Goal: Task Accomplishment & Management: Manage account settings

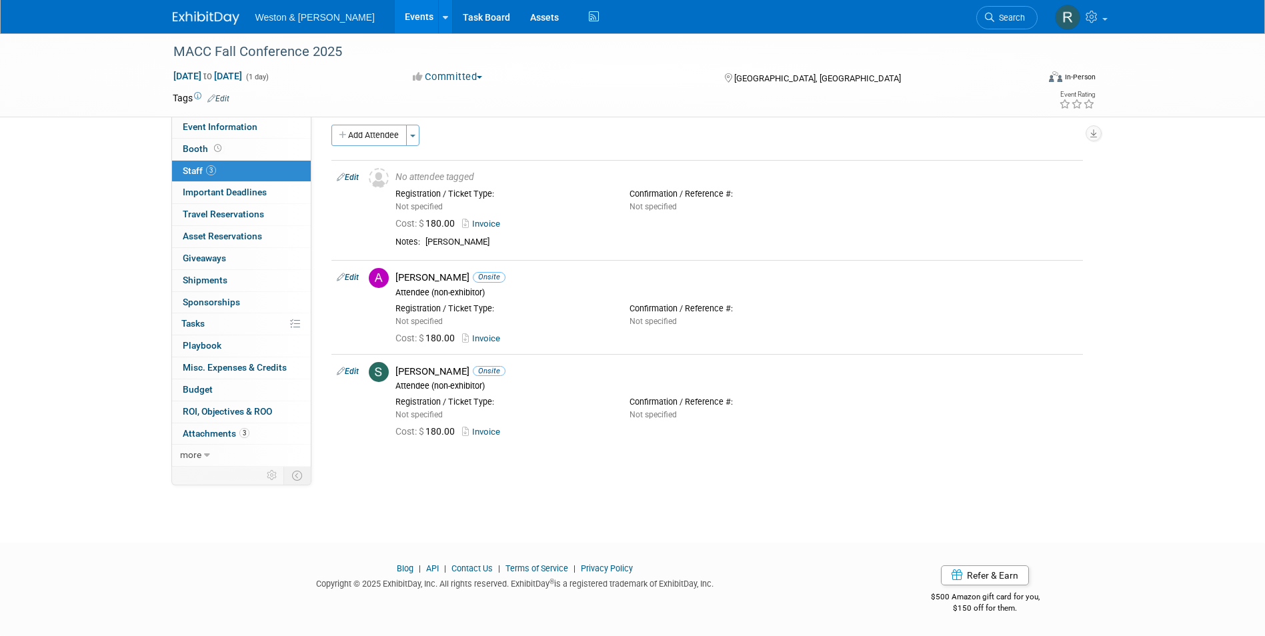
click at [295, 19] on span "Weston & [PERSON_NAME]" at bounding box center [314, 17] width 119 height 11
click at [395, 25] on link "Events" at bounding box center [419, 16] width 49 height 33
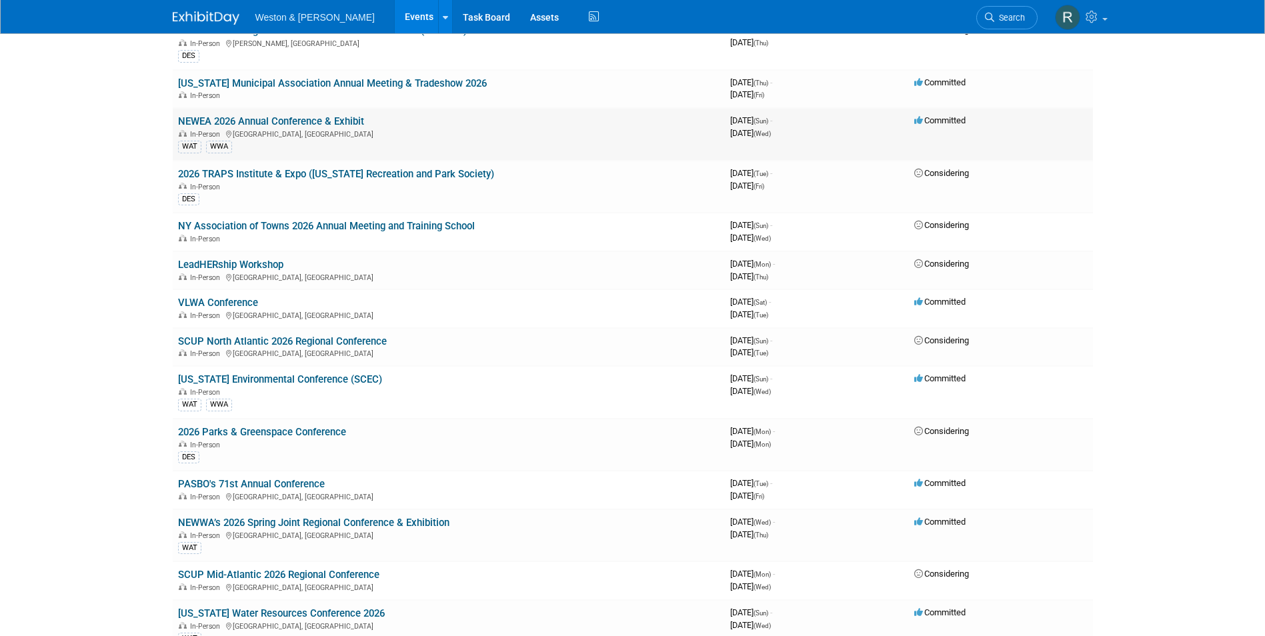
scroll to position [2201, 0]
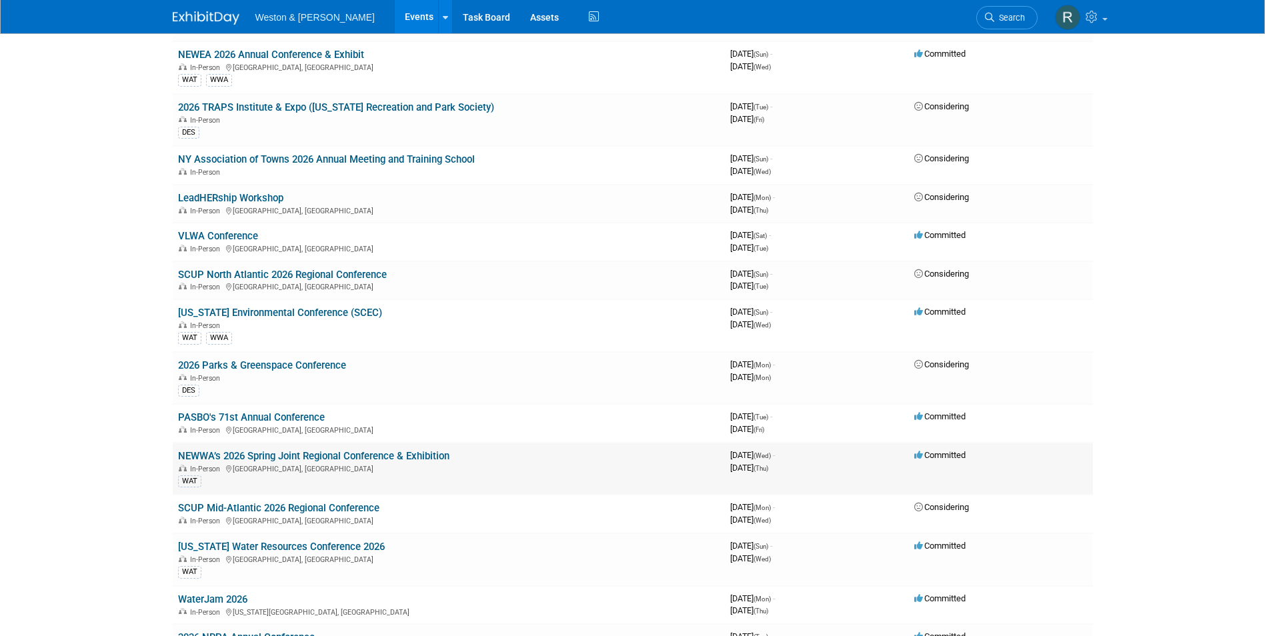
click at [317, 455] on link "NEWWA’s 2026 Spring Joint Regional Conference & Exhibition" at bounding box center [313, 456] width 271 height 12
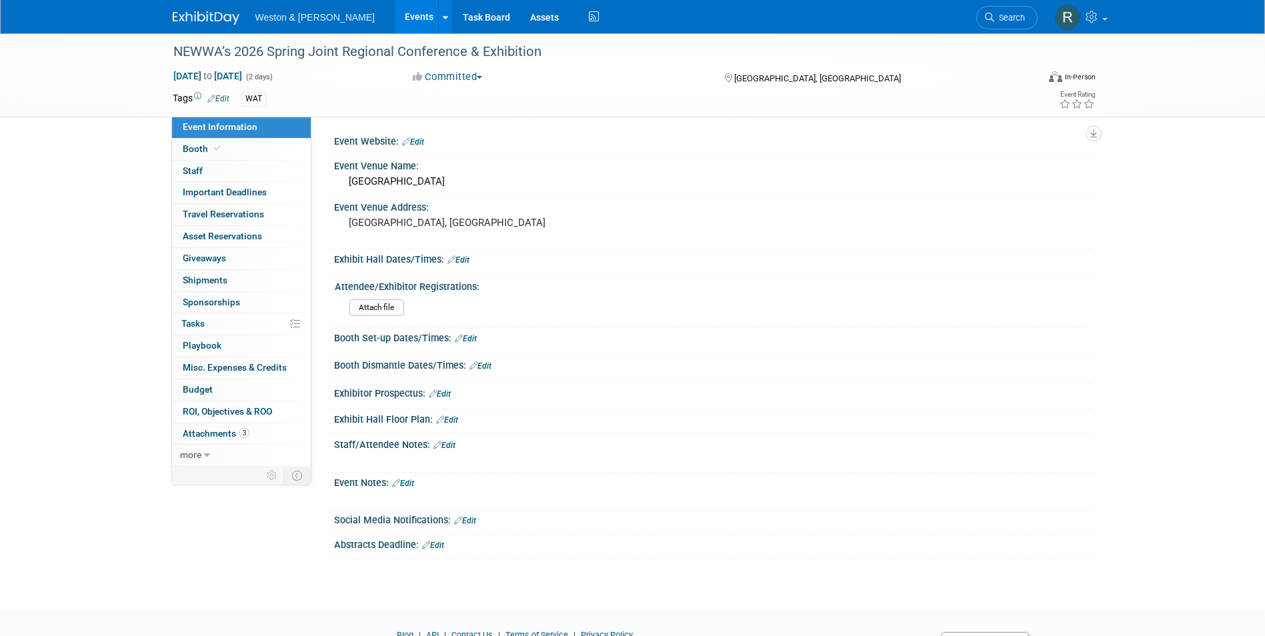
click at [816, 513] on div "Social Media Notifications: Edit" at bounding box center [713, 518] width 759 height 17
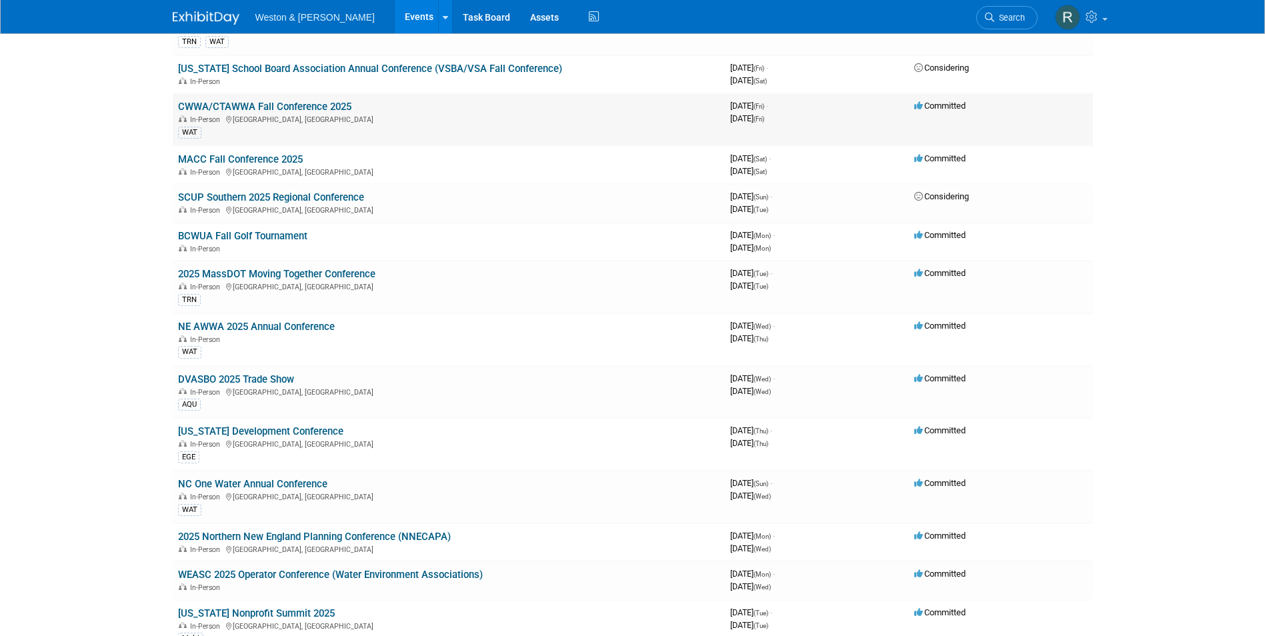
scroll to position [800, 0]
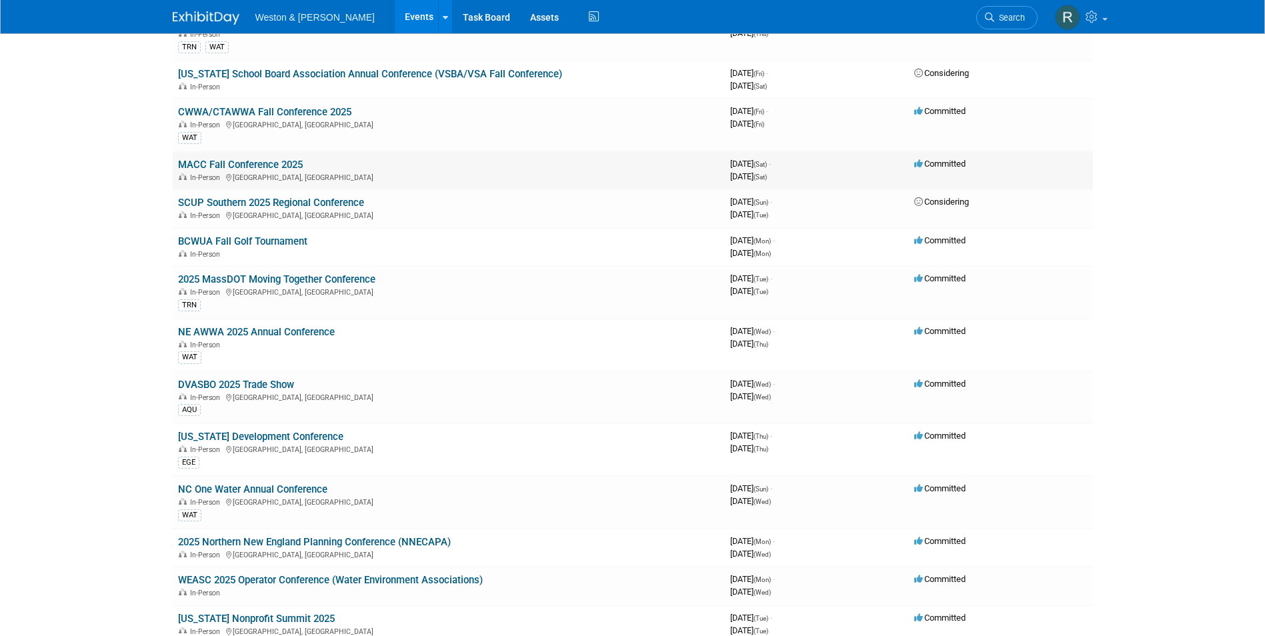
click at [257, 167] on link "MACC Fall Conference 2025" at bounding box center [240, 165] width 125 height 12
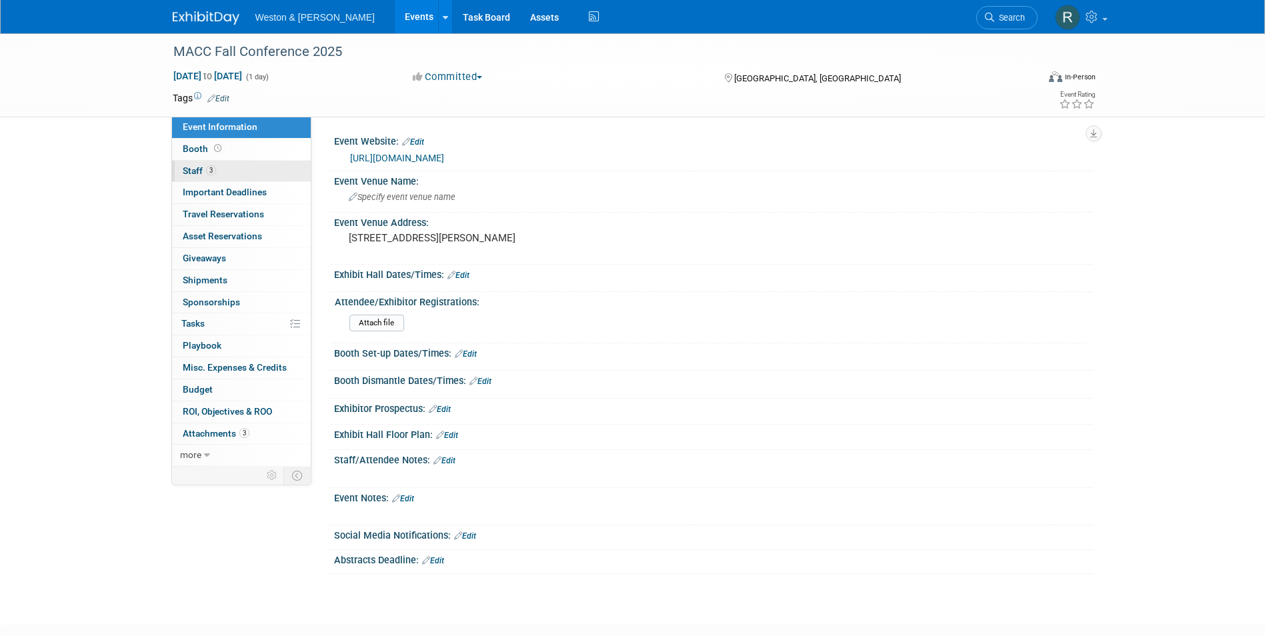
click at [195, 171] on span "Staff 3" at bounding box center [199, 170] width 33 height 11
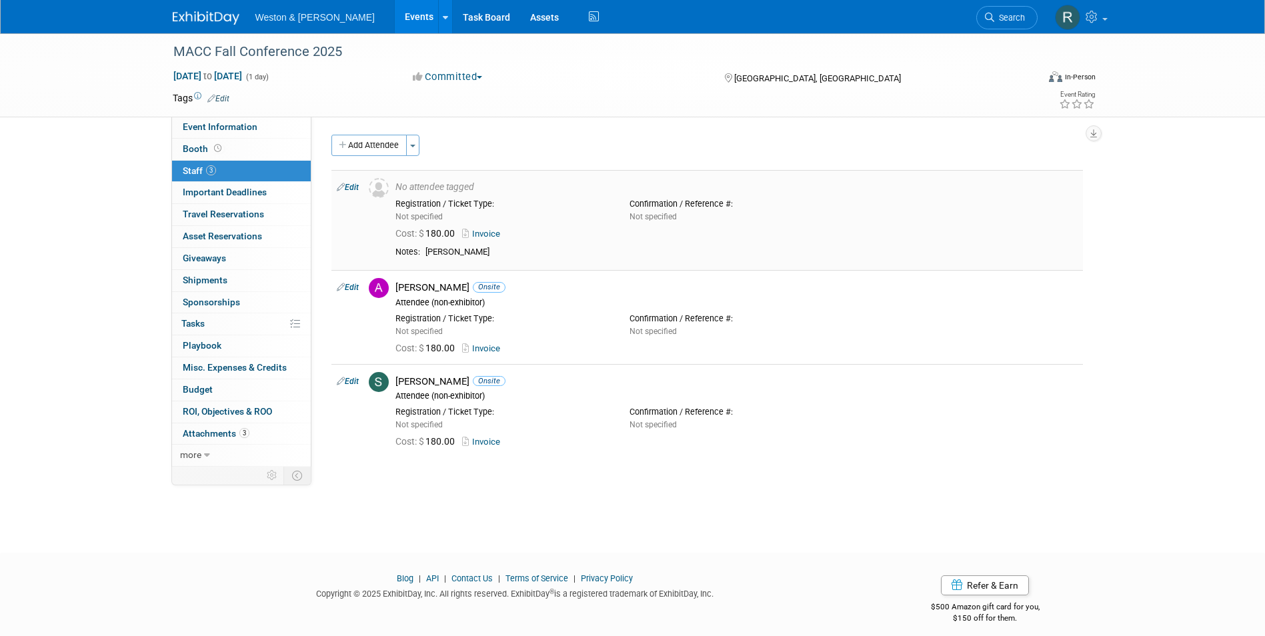
click at [353, 189] on link "Edit" at bounding box center [348, 187] width 22 height 9
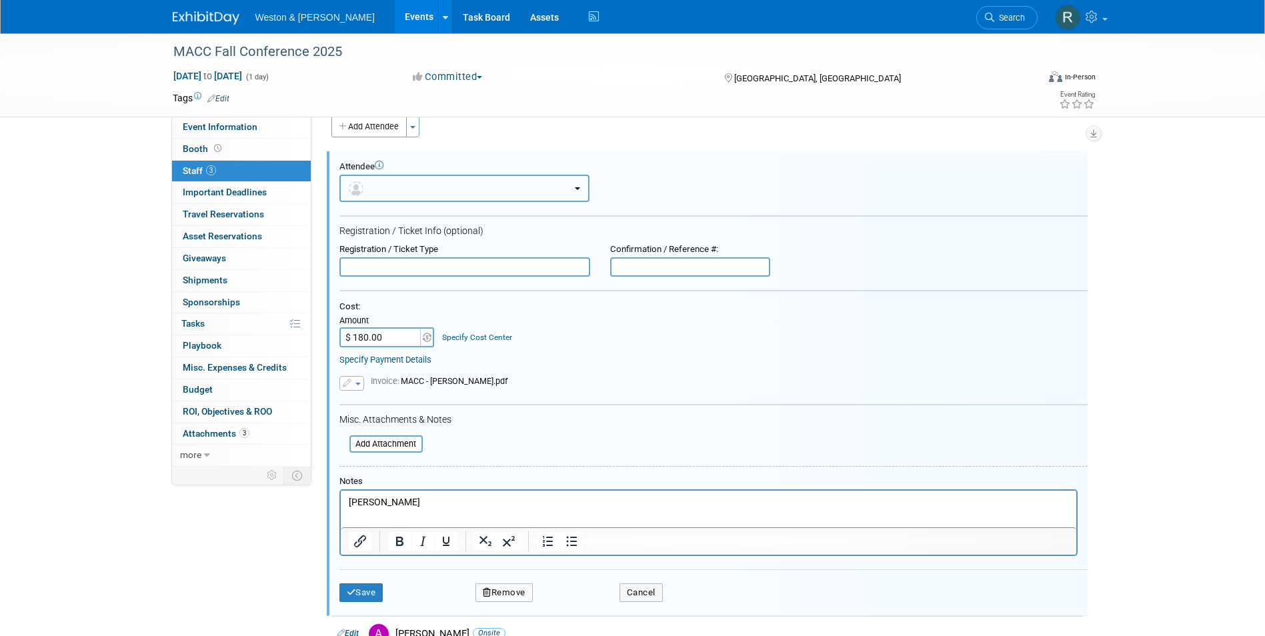
click at [416, 192] on button "button" at bounding box center [464, 188] width 250 height 27
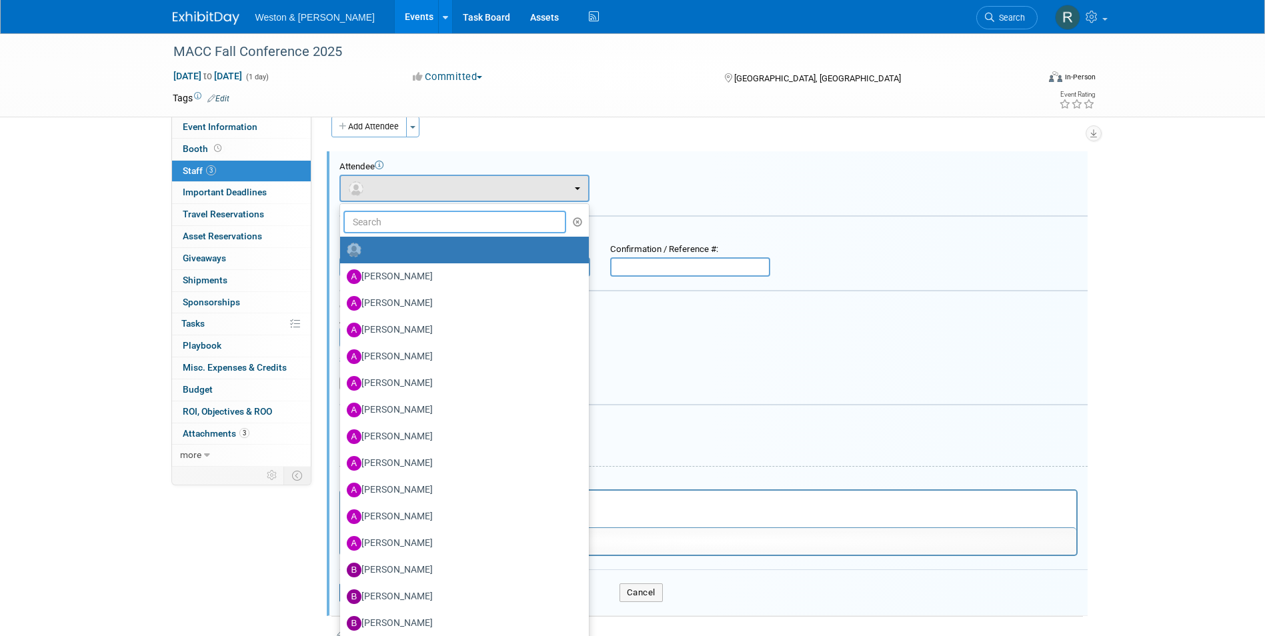
click at [417, 221] on input "text" at bounding box center [454, 222] width 223 height 23
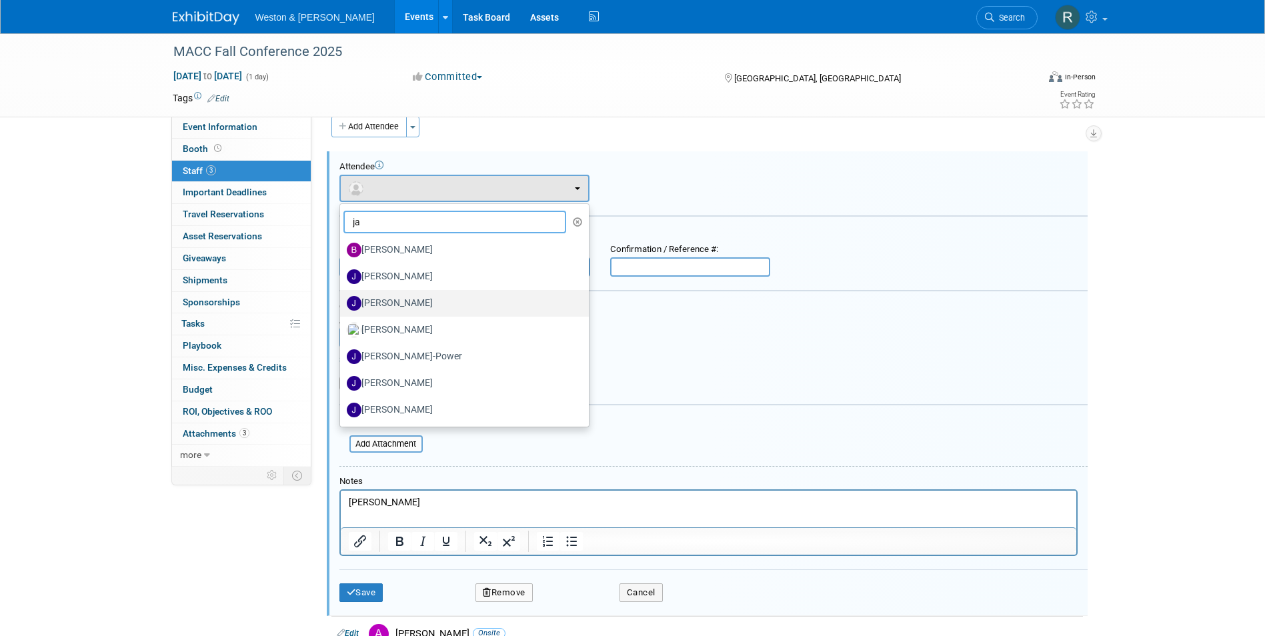
type input "ja"
click at [410, 302] on label "Jacob Callaghan" at bounding box center [461, 303] width 229 height 21
click at [342, 302] on input "Jacob Callaghan" at bounding box center [337, 301] width 9 height 9
select select "441270ff-6ba1-4768-a61a-ccad800c3933"
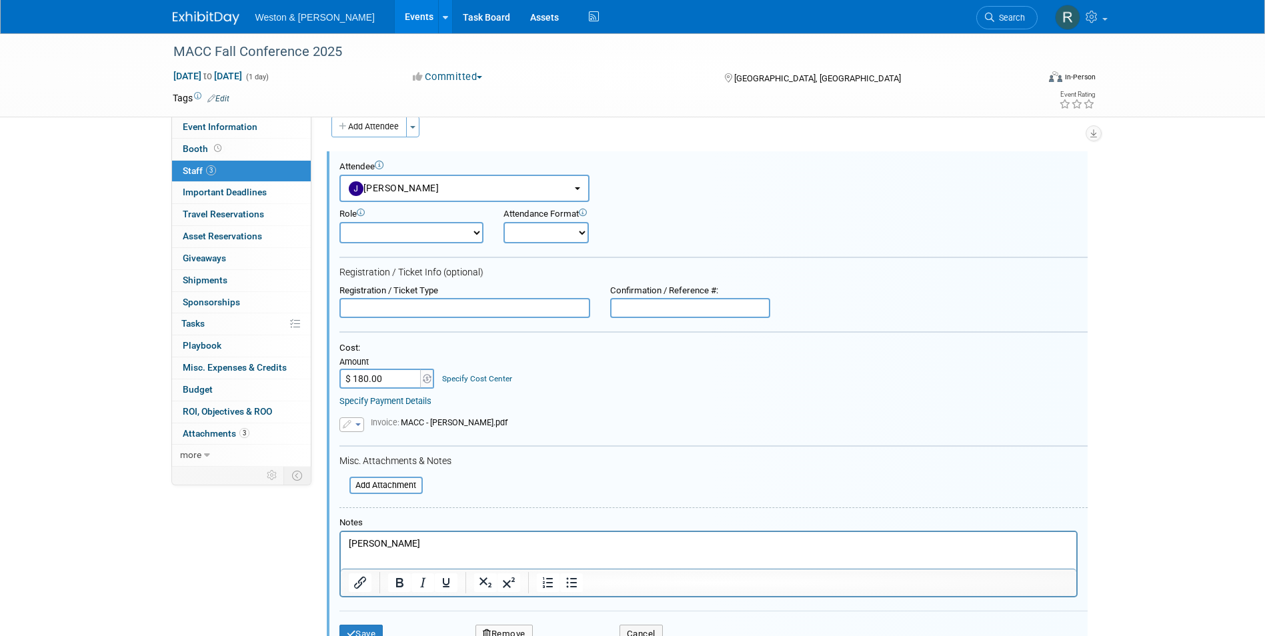
click at [477, 229] on select "Attendee (non-exhibitor) Demonstrator Host Planner Presenter Sales Representati…" at bounding box center [411, 232] width 144 height 21
select select "100"
click at [339, 222] on select "Attendee (non-exhibitor) Demonstrator Host Planner Presenter Sales Representati…" at bounding box center [411, 232] width 144 height 21
click at [570, 232] on select "Onsite Remote" at bounding box center [545, 232] width 85 height 21
select select "1"
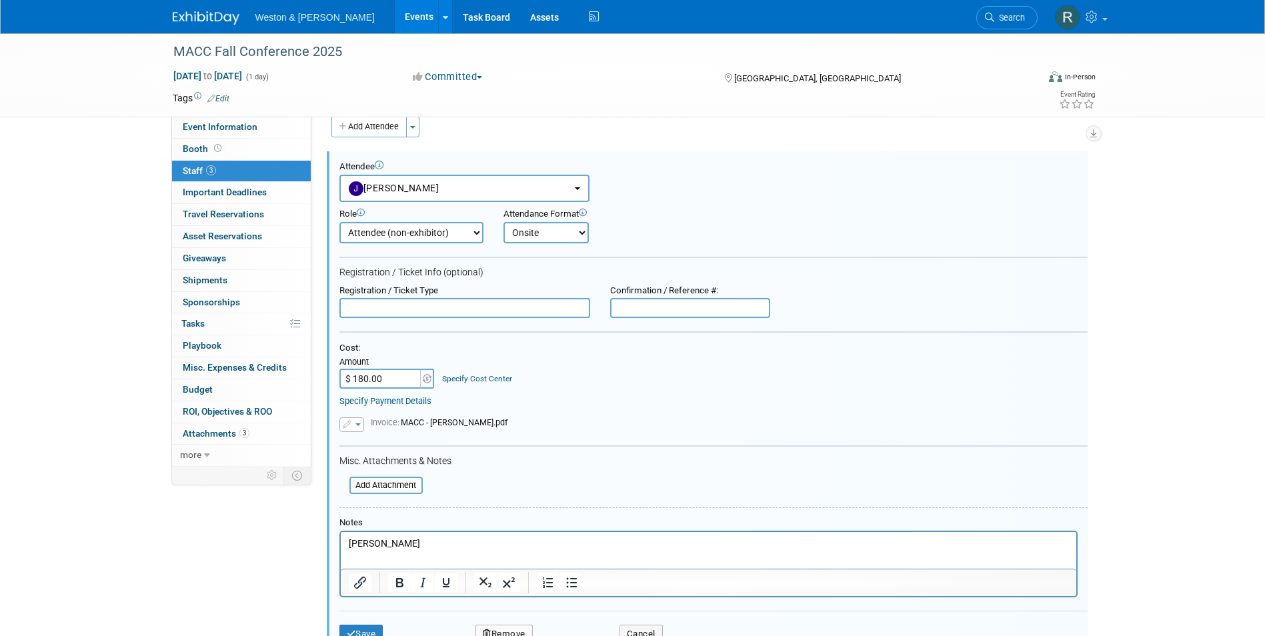
click at [503, 222] on select "Onsite Remote" at bounding box center [545, 232] width 85 height 21
drag, startPoint x: 449, startPoint y: 548, endPoint x: 216, endPoint y: 531, distance: 233.4
click at [340, 532] on html "Jacob Callaghan" at bounding box center [708, 541] width 736 height 19
click at [746, 405] on div "Specify Payment Details" at bounding box center [713, 401] width 748 height 12
click at [367, 630] on button "Save" at bounding box center [361, 634] width 44 height 19
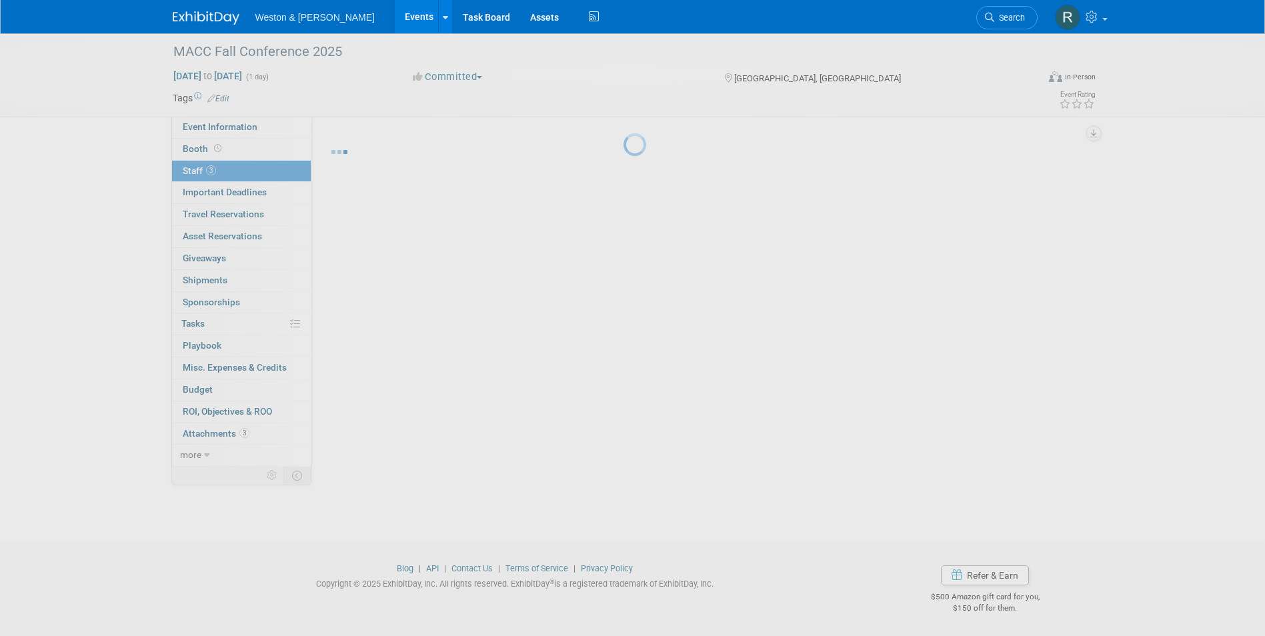
scroll to position [10, 0]
